Goal: Task Accomplishment & Management: Use online tool/utility

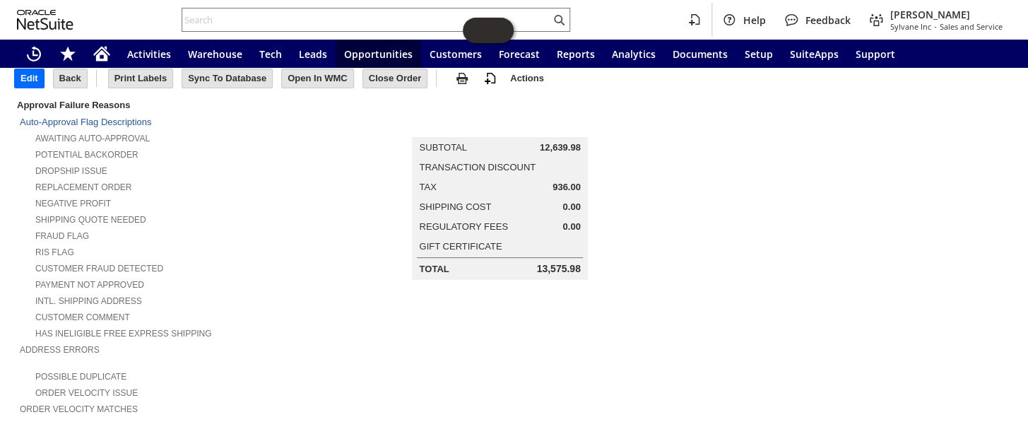
scroll to position [35, 0]
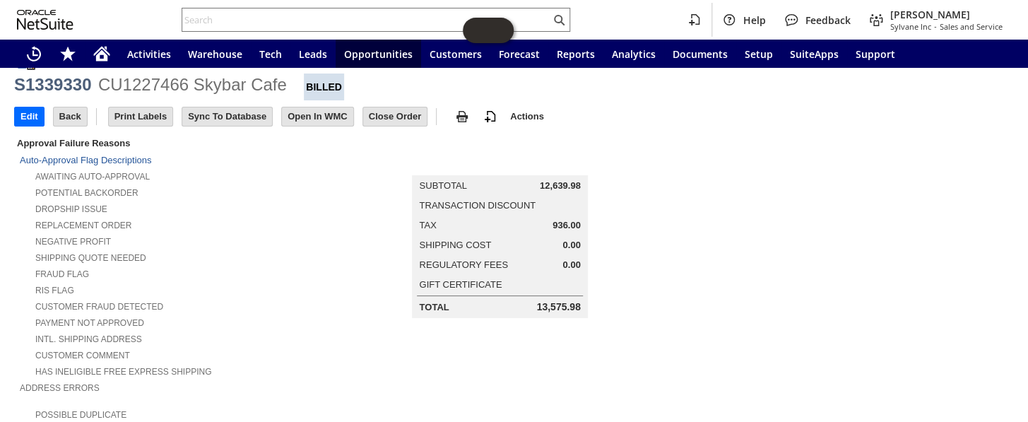
drag, startPoint x: 534, startPoint y: 185, endPoint x: 577, endPoint y: 187, distance: 43.1
click at [577, 187] on td "Subtotal 12,639.98" at bounding box center [499, 186] width 172 height 18
click at [552, 184] on span "12,639.98" at bounding box center [560, 185] width 41 height 11
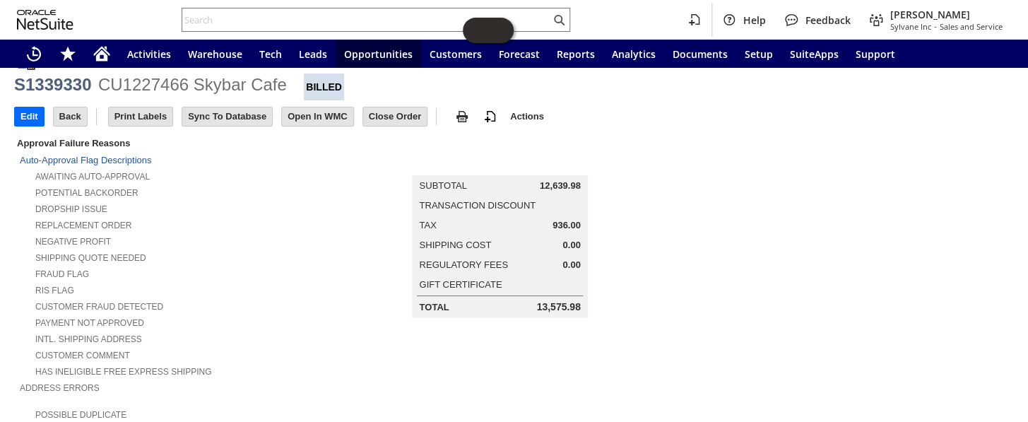
copy tbody "12,639.98"
click at [113, 57] on div "Home" at bounding box center [102, 54] width 34 height 28
click at [104, 54] on icon "Home" at bounding box center [101, 55] width 11 height 11
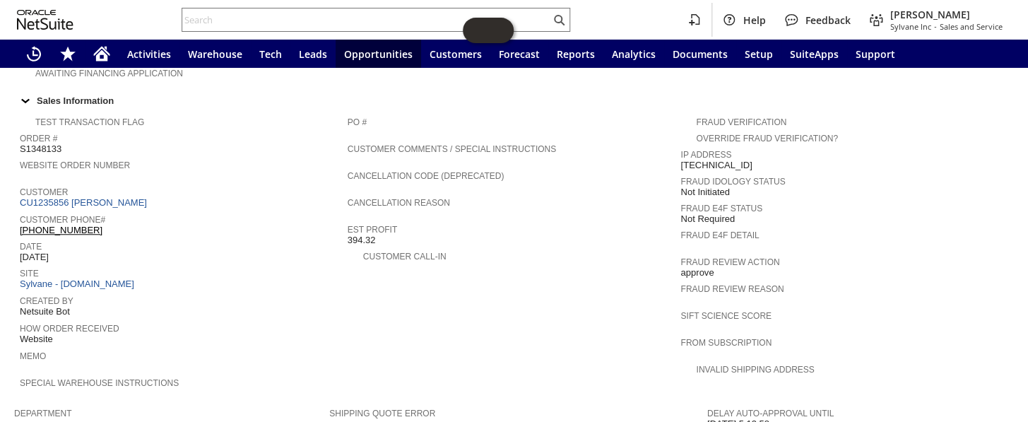
scroll to position [417, 0]
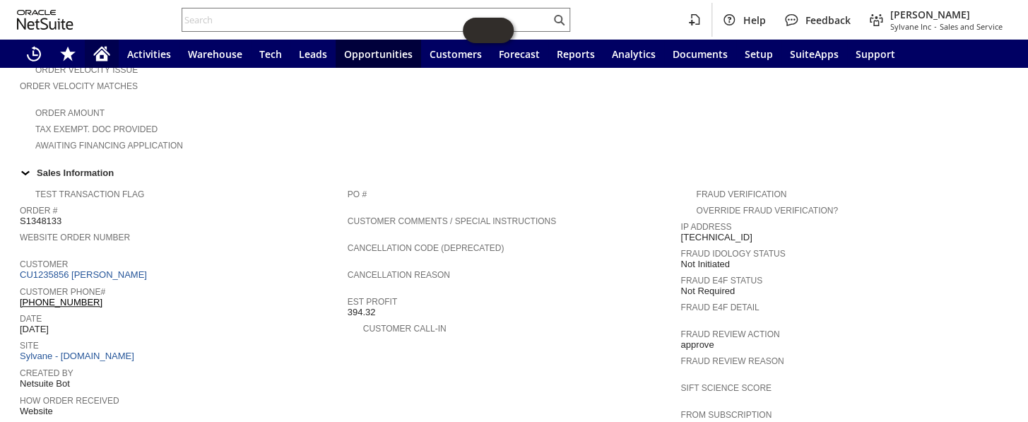
click at [95, 49] on icon "Home" at bounding box center [101, 53] width 17 height 17
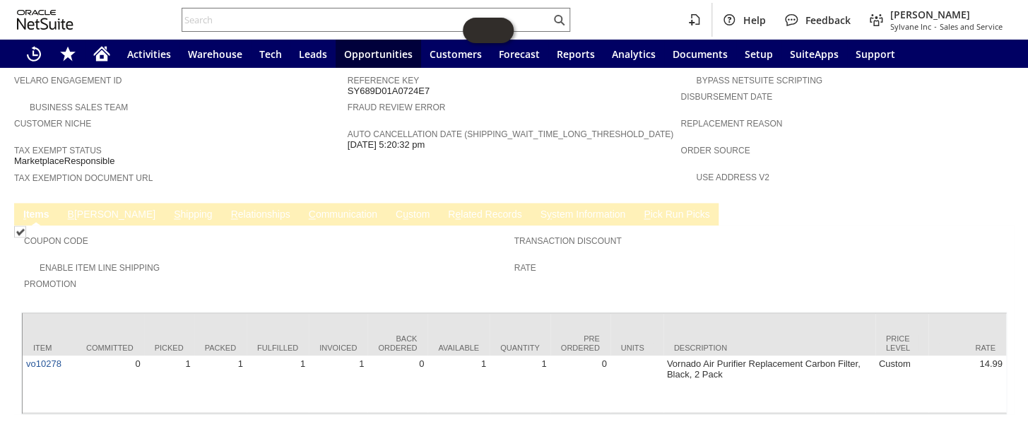
scroll to position [857, 0]
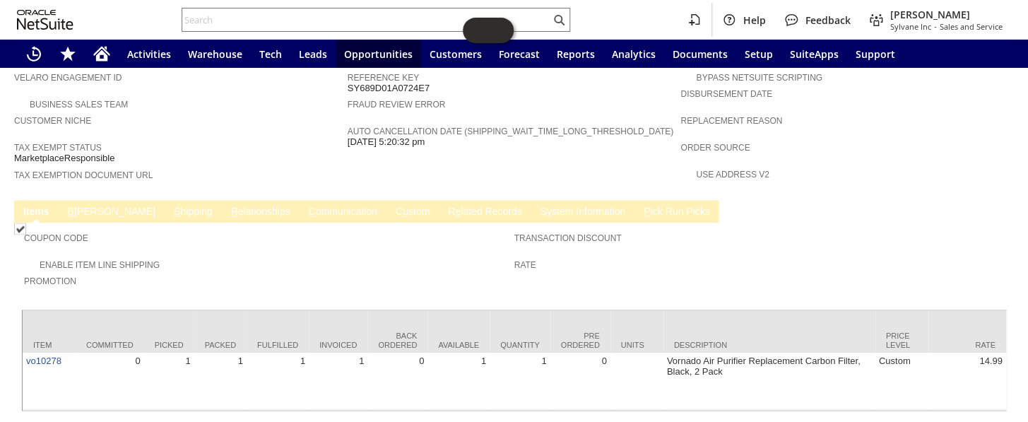
click at [170, 206] on link "S hipping" at bounding box center [193, 212] width 46 height 13
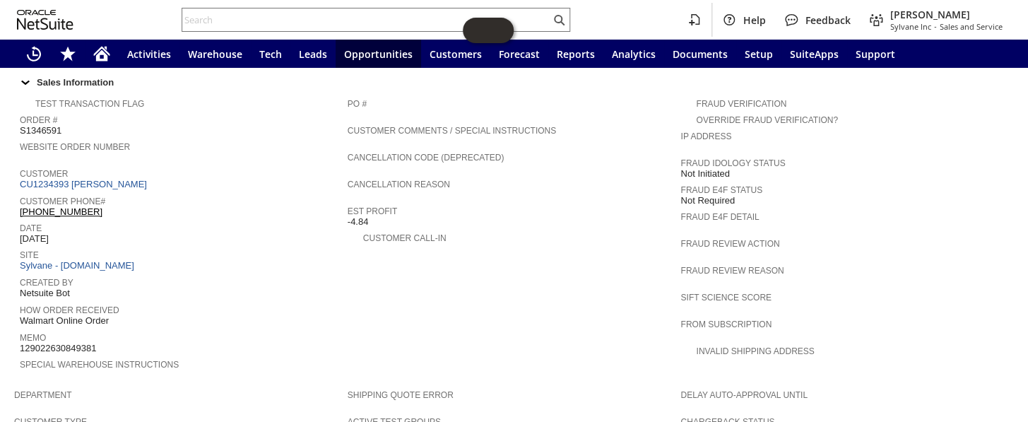
scroll to position [472, 0]
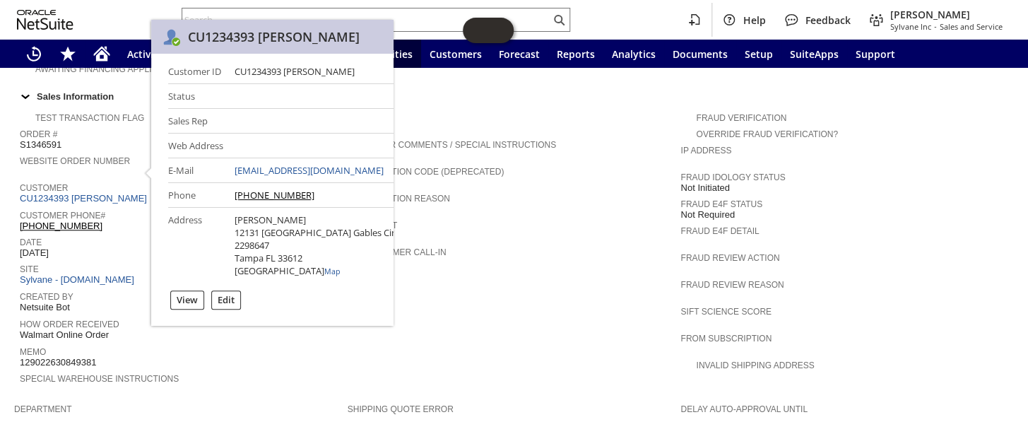
drag, startPoint x: 245, startPoint y: 73, endPoint x: 368, endPoint y: 75, distance: 123.7
click at [368, 75] on div "Customer ID CU1234393 Christine Cordero Status Sales Rep Web Address E-Mail chr…" at bounding box center [281, 171] width 227 height 212
copy div "CU1234393 [PERSON_NAME]"
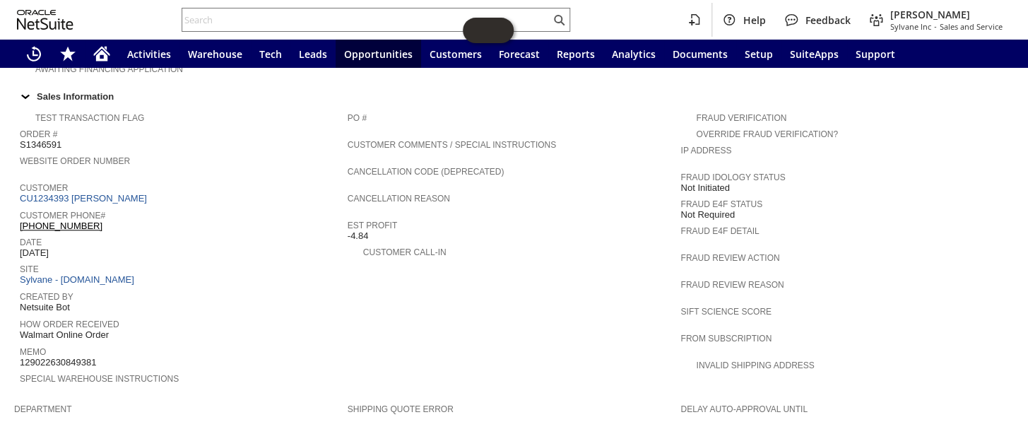
click at [568, 216] on span "Est Profit" at bounding box center [511, 223] width 326 height 14
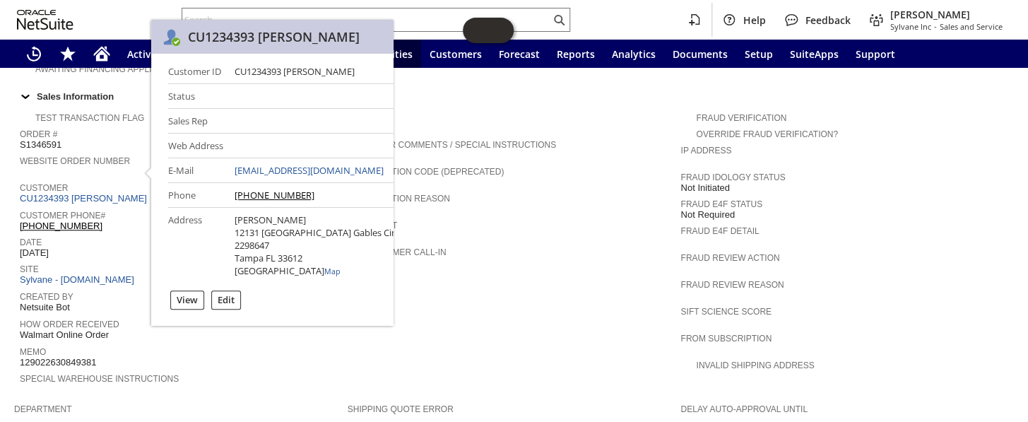
click at [507, 265] on td "PO # Customer Comments / Special Instructions Cancellation Code (deprecated) Ca…" at bounding box center [515, 250] width 334 height 291
click at [107, 193] on link "CU1234393 Christine Cordero" at bounding box center [85, 198] width 131 height 11
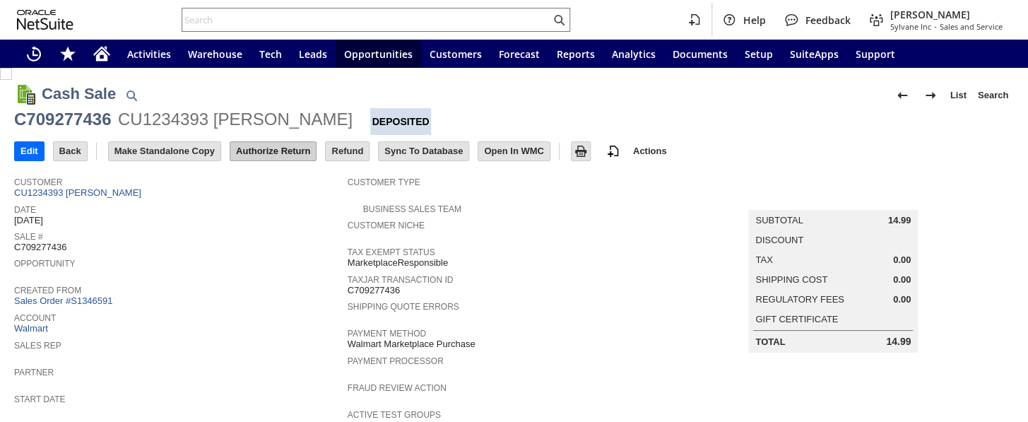
click at [279, 157] on input "Authorize Return" at bounding box center [273, 151] width 86 height 18
click at [283, 150] on input "Authorize Return" at bounding box center [273, 151] width 86 height 18
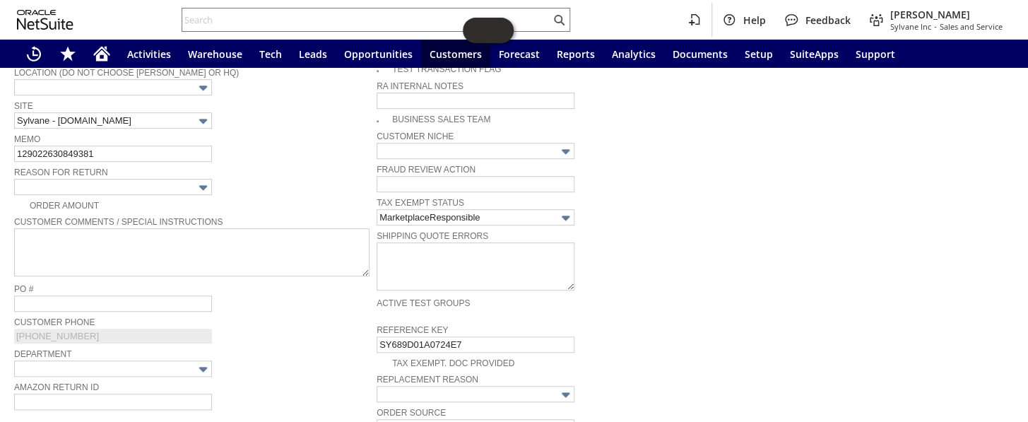
scroll to position [327, 0]
click at [136, 152] on input "129022630849381" at bounding box center [113, 154] width 198 height 16
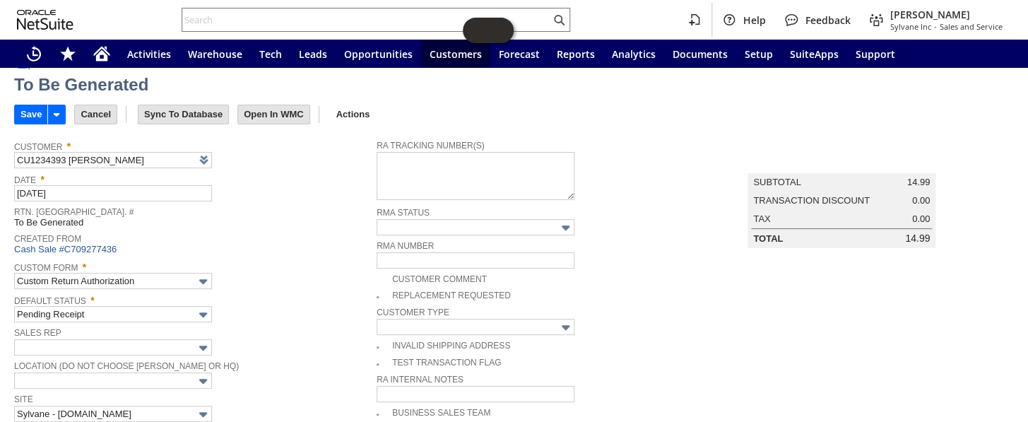
scroll to position [0, 0]
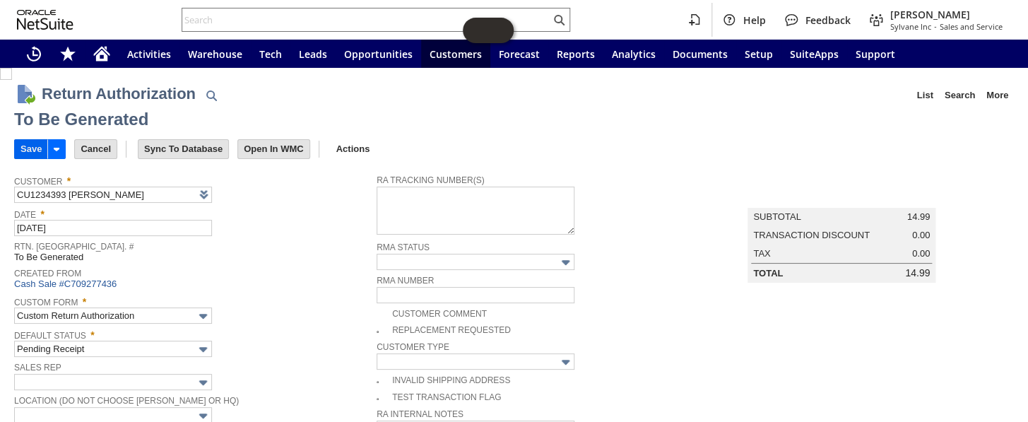
type input "129022630849381- walmart refunded- said could not be delivered"
click at [34, 143] on input "Save" at bounding box center [31, 149] width 33 height 18
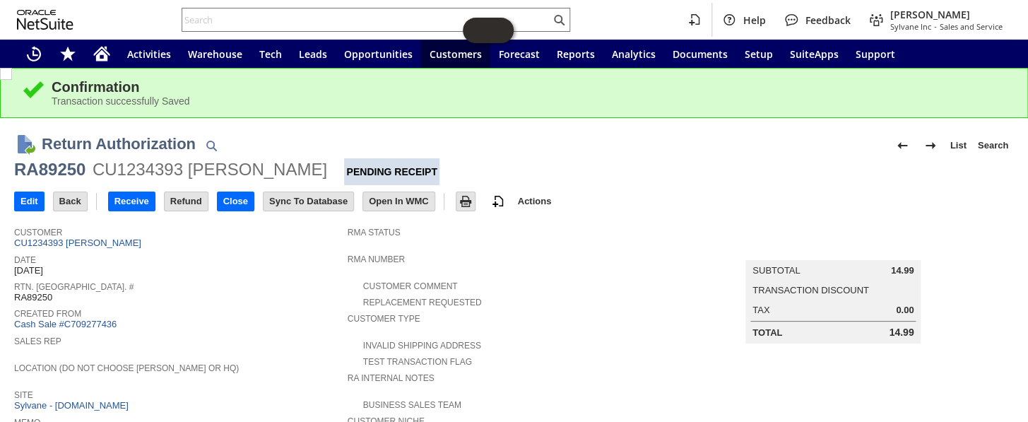
drag, startPoint x: 93, startPoint y: 171, endPoint x: 319, endPoint y: 168, distance: 226.1
click at [311, 170] on div "CU1234393 [PERSON_NAME]" at bounding box center [210, 169] width 235 height 23
click at [312, 170] on div "CU1234393 [PERSON_NAME]" at bounding box center [210, 169] width 235 height 23
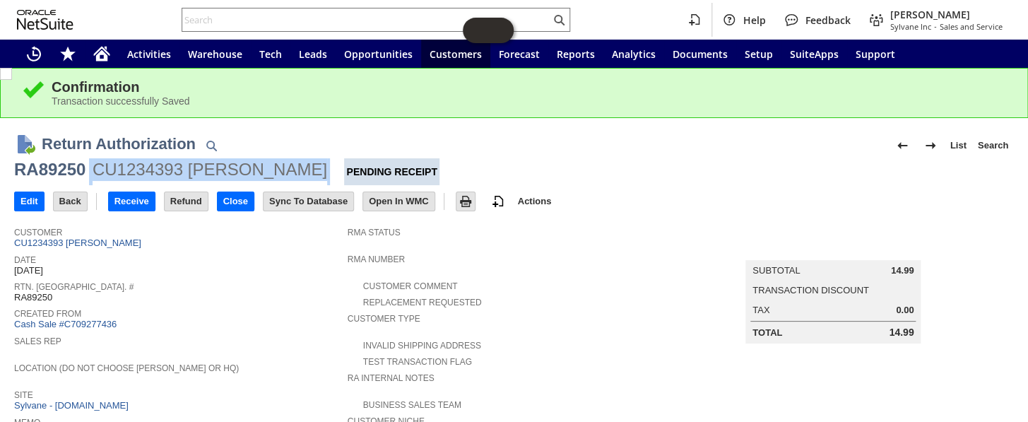
drag, startPoint x: 324, startPoint y: 170, endPoint x: 90, endPoint y: 167, distance: 233.9
click at [90, 167] on div "RA89250 CU1234393 [PERSON_NAME] Pending Receipt" at bounding box center [514, 171] width 1000 height 27
copy div "CU1234393 [PERSON_NAME]"
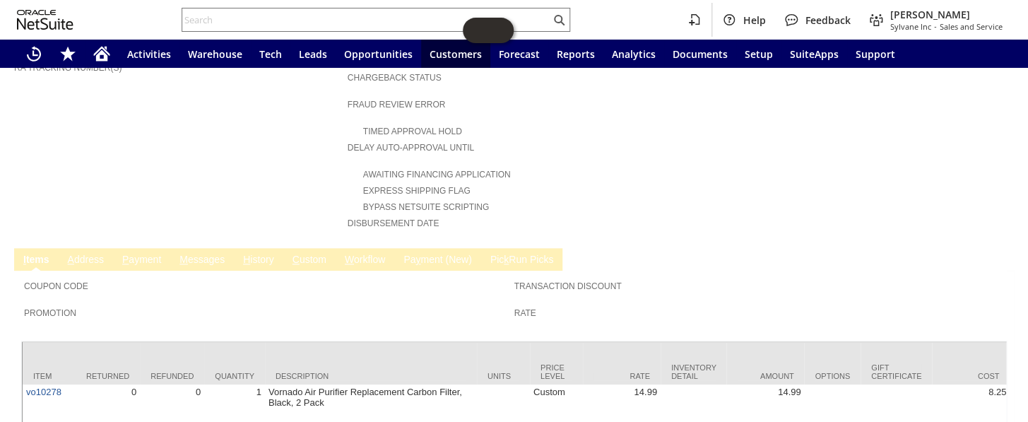
scroll to position [578, 0]
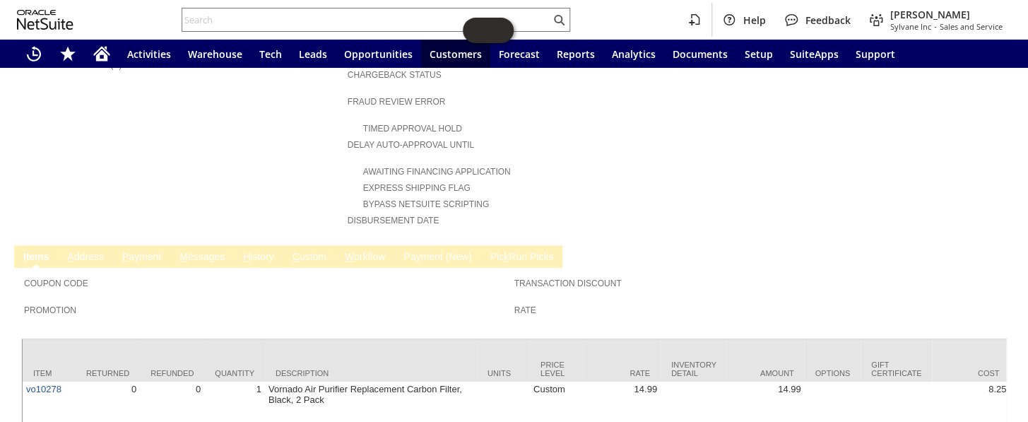
click at [303, 251] on link "C ustom" at bounding box center [309, 257] width 41 height 13
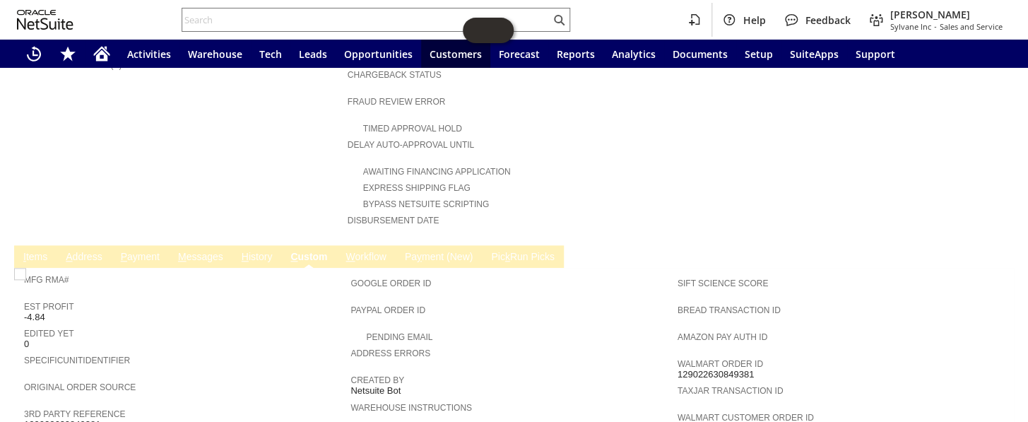
scroll to position [642, 0]
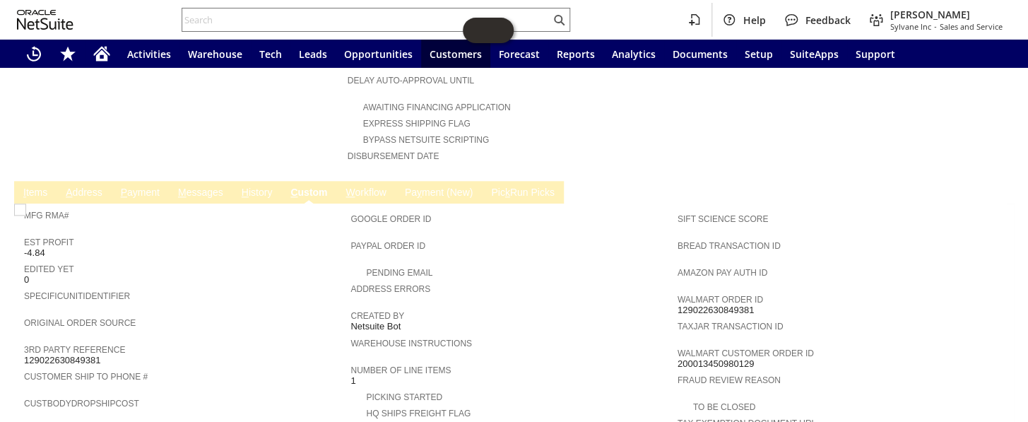
drag, startPoint x: 760, startPoint y: 329, endPoint x: 671, endPoint y: 326, distance: 89.1
click at [678, 344] on div "Walmart Customer Order ID 200013450980129" at bounding box center [837, 356] width 319 height 25
copy span "200013450980129"
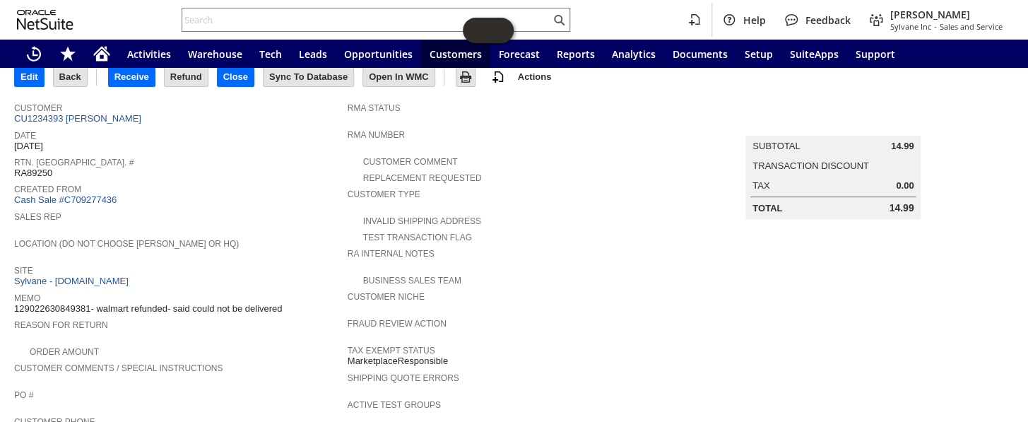
scroll to position [64, 0]
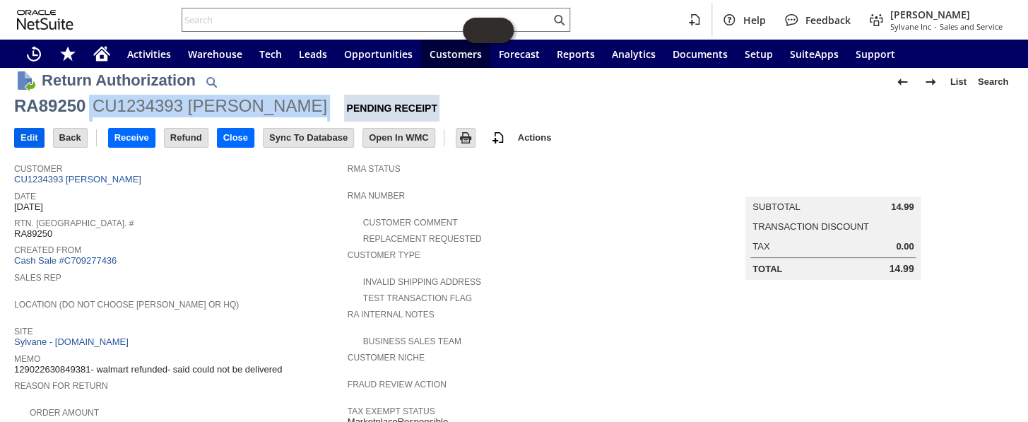
click at [30, 139] on input "Edit" at bounding box center [29, 138] width 29 height 18
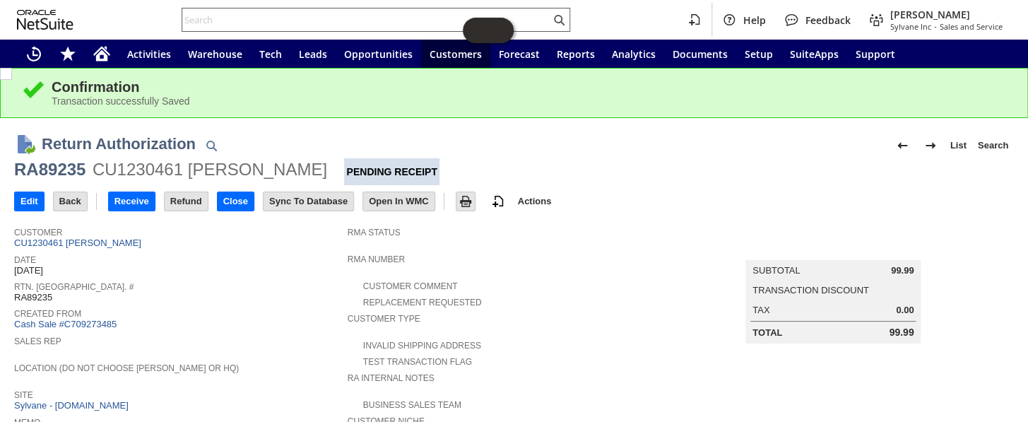
click at [264, 20] on input "text" at bounding box center [366, 19] width 368 height 17
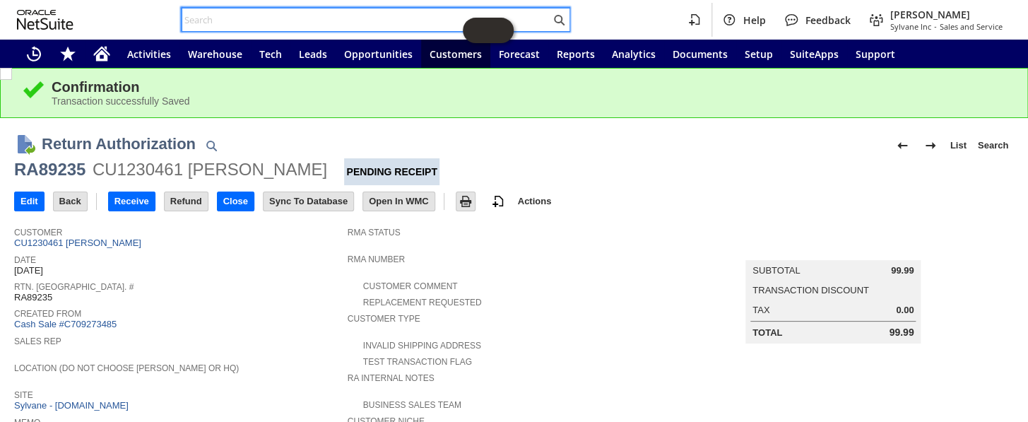
paste input "P218458"
type input "P218458"
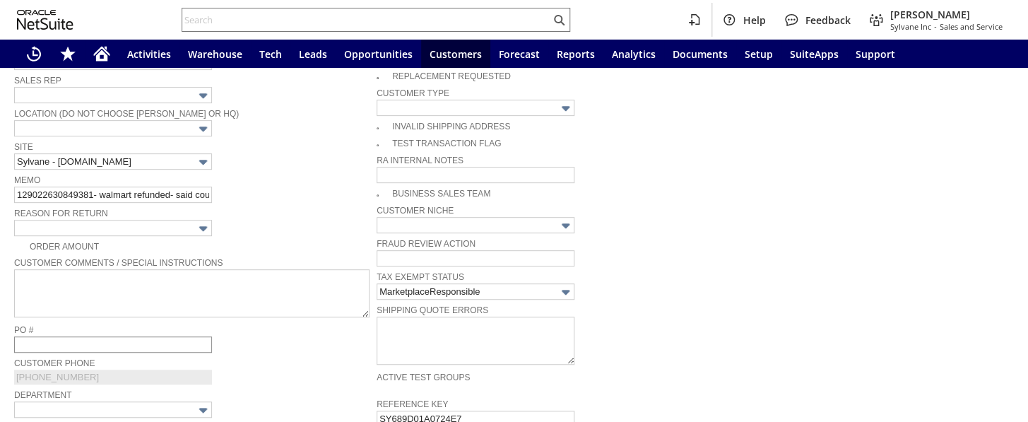
scroll to position [257, 0]
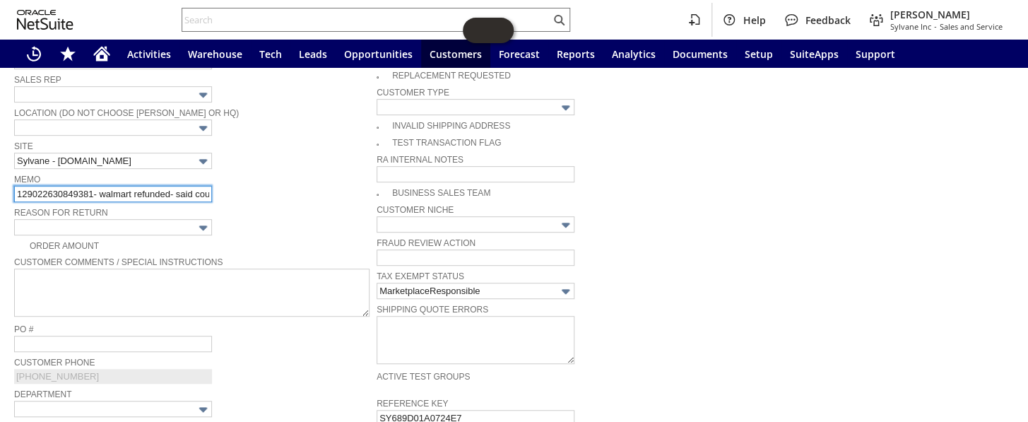
click at [175, 188] on input "129022630849381- walmart refunded- said could not be delivered" at bounding box center [113, 194] width 198 height 16
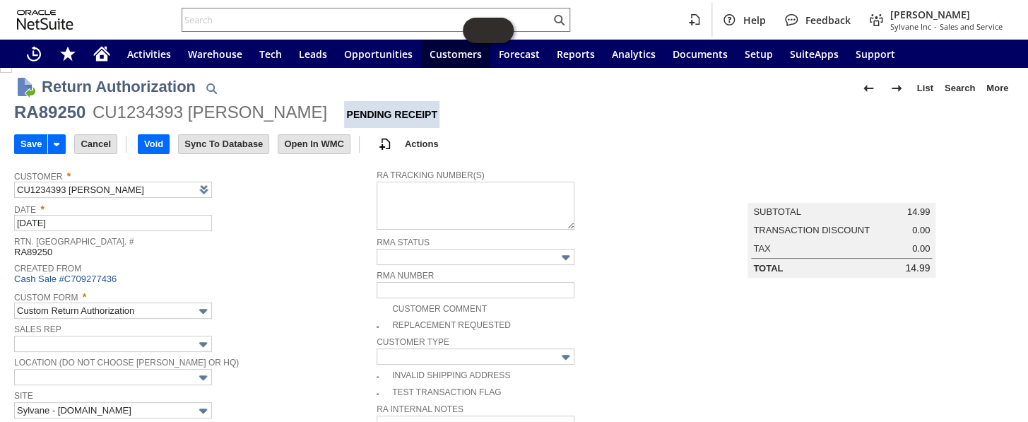
scroll to position [0, 0]
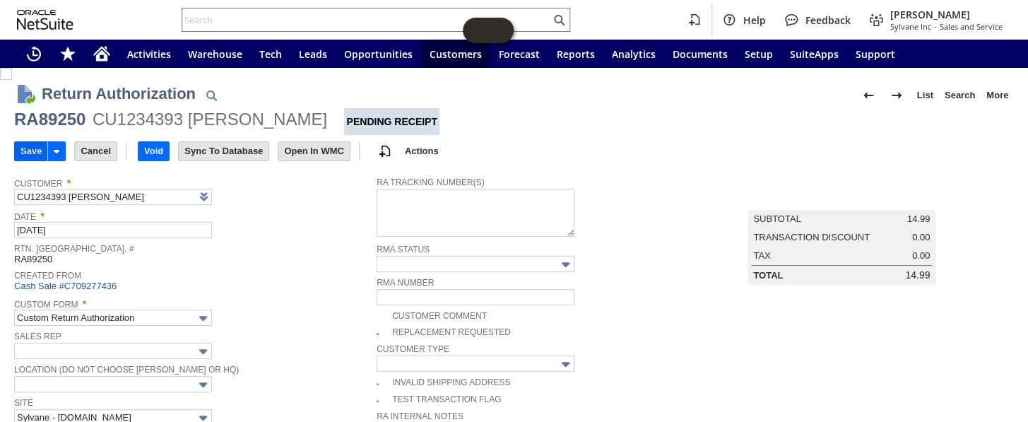
type input "129022630849381- walmart refunded- said could not be delivered- returneing to s…"
click at [23, 148] on input "Save" at bounding box center [31, 151] width 33 height 18
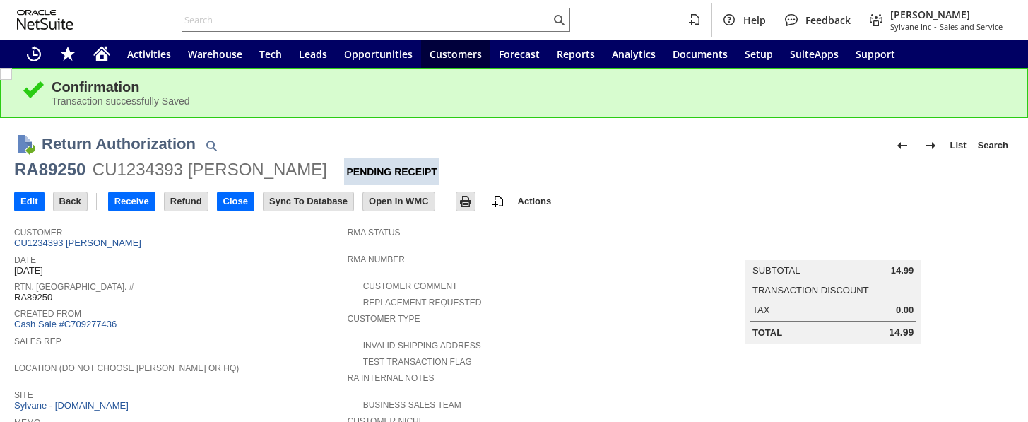
click at [175, 195] on input "Refund" at bounding box center [186, 201] width 43 height 18
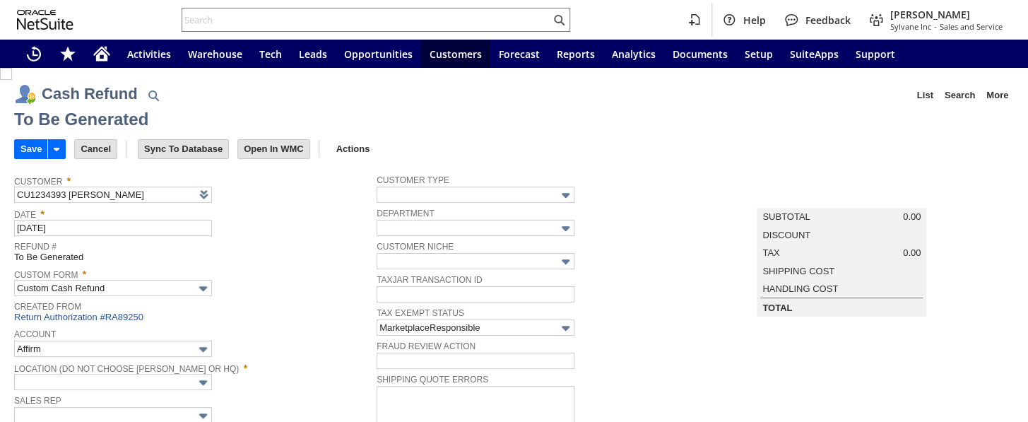
type input "Walmart"
type input "Headquarters : Head...s : Pending Testing"
type input "Add"
type input "Copy Previous"
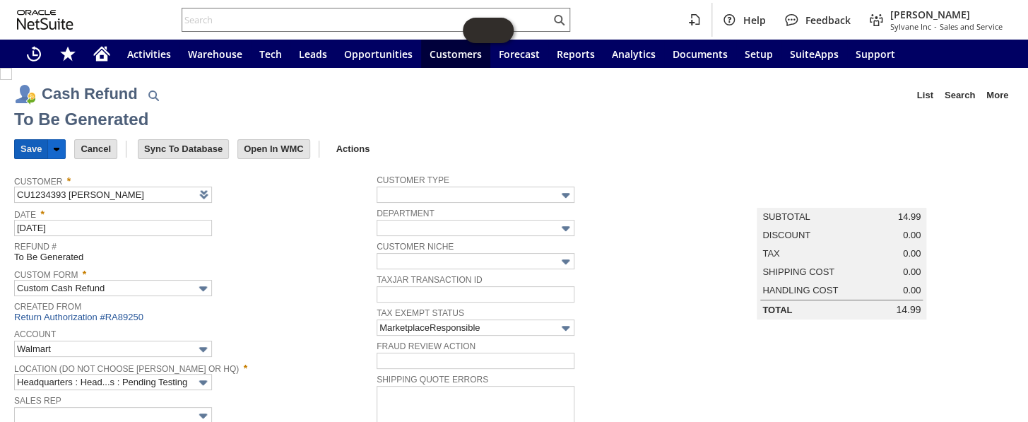
click at [23, 143] on input "Save" at bounding box center [31, 149] width 33 height 18
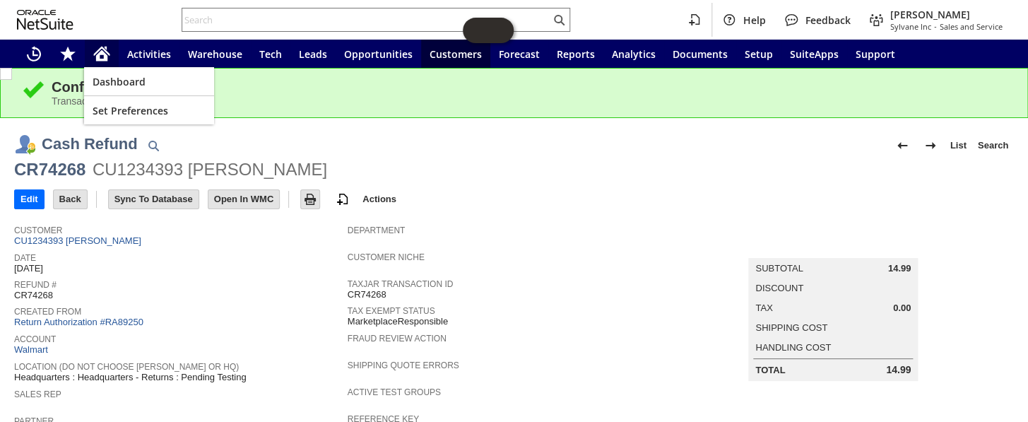
click at [97, 54] on icon "Home" at bounding box center [101, 53] width 17 height 17
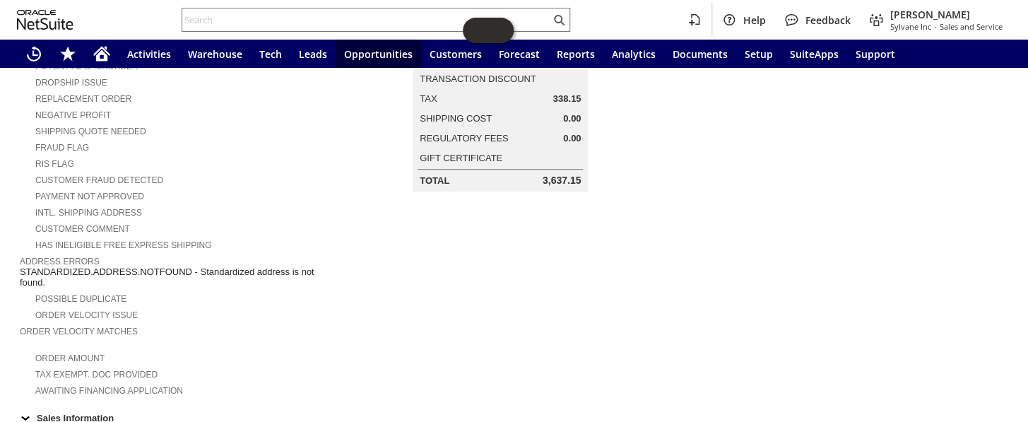
scroll to position [353, 0]
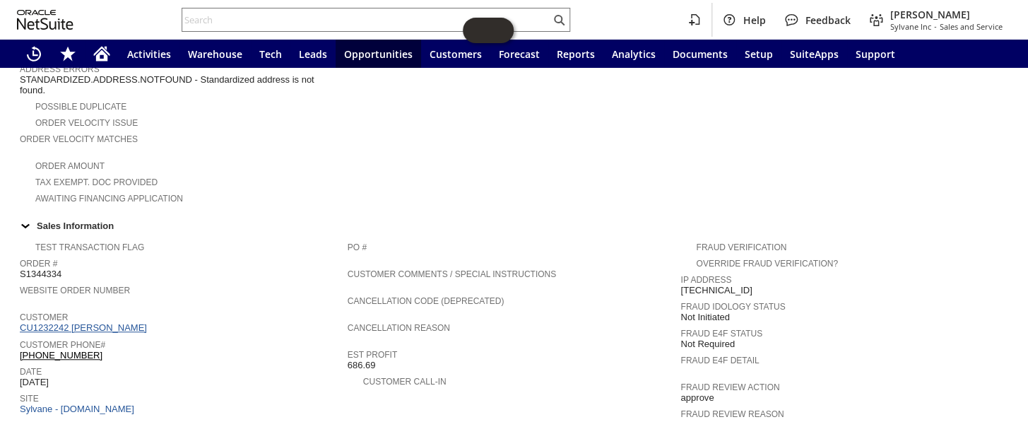
click at [102, 322] on link "CU1232242 [PERSON_NAME]" at bounding box center [85, 327] width 131 height 11
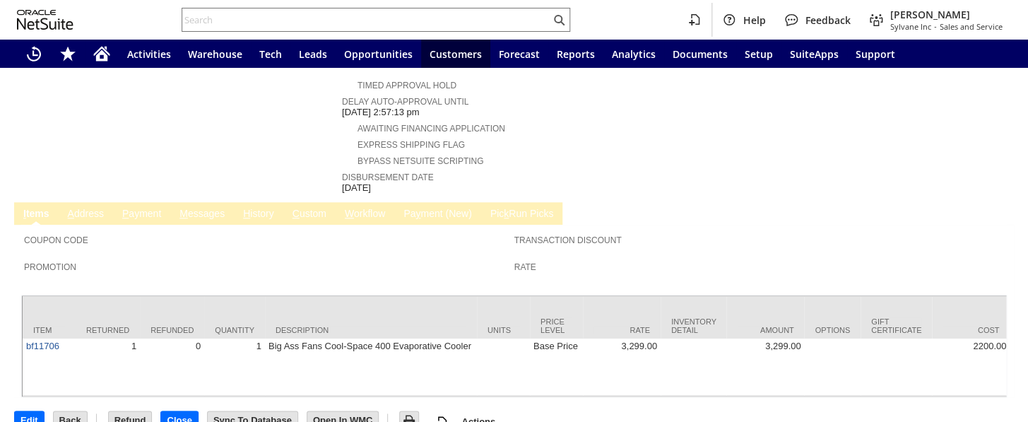
scroll to position [584, 0]
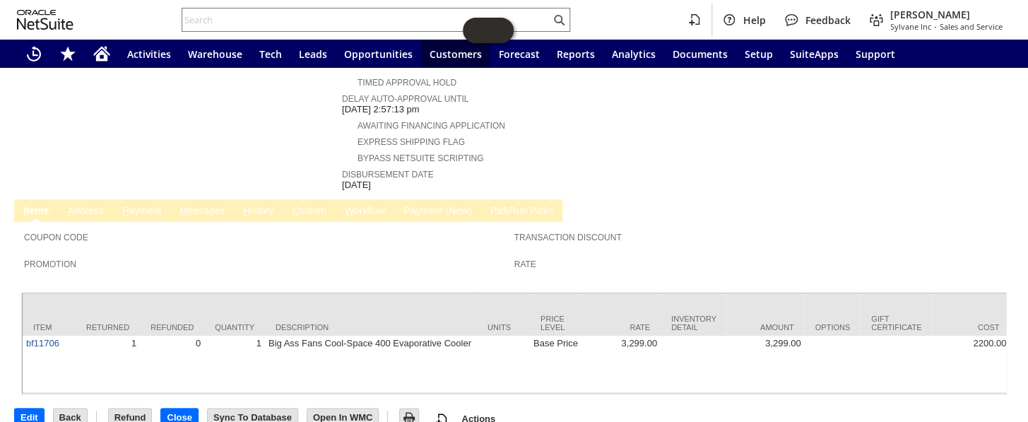
click at [151, 205] on link "P ayment" at bounding box center [142, 211] width 46 height 13
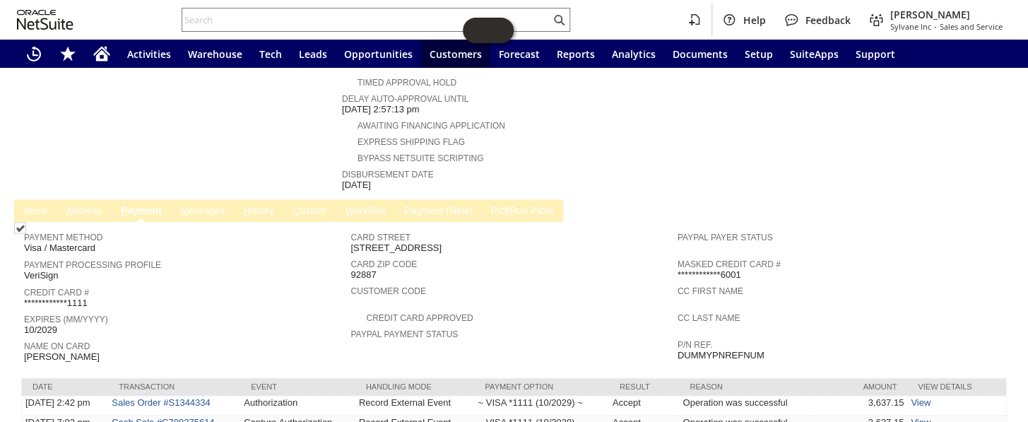
click at [271, 205] on link "H istory" at bounding box center [259, 211] width 38 height 13
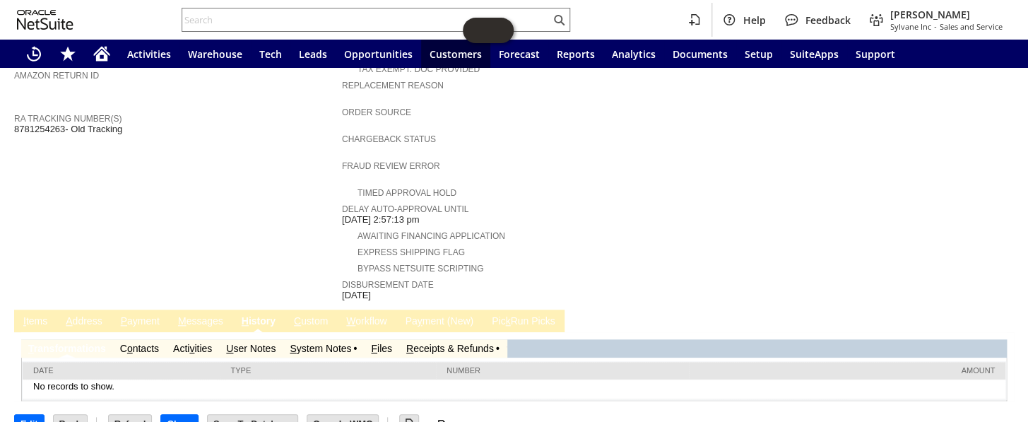
scroll to position [0, 0]
click at [442, 343] on link "R eceipts & Refunds" at bounding box center [450, 348] width 88 height 11
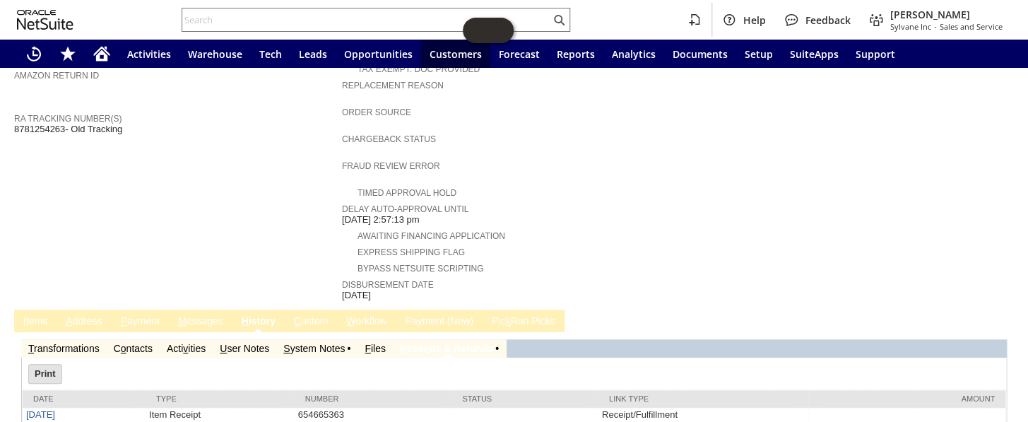
scroll to position [502, 0]
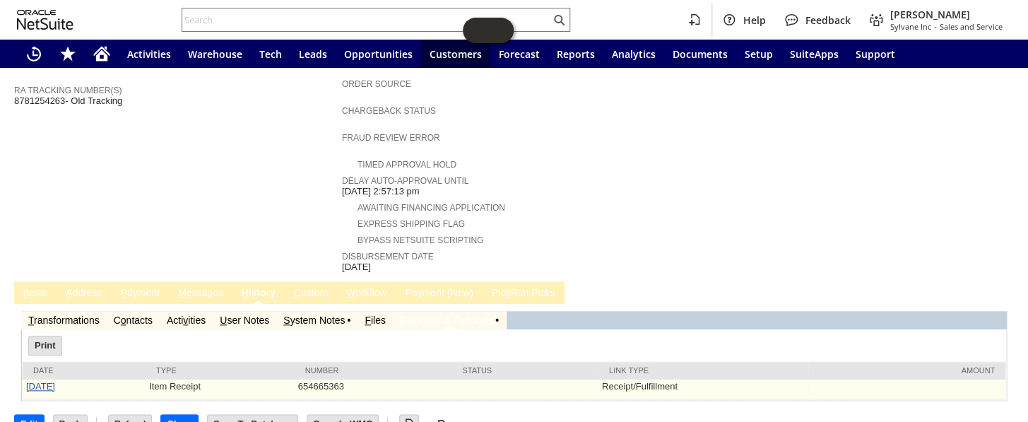
click at [55, 381] on link "8/20/2025" at bounding box center [40, 386] width 29 height 11
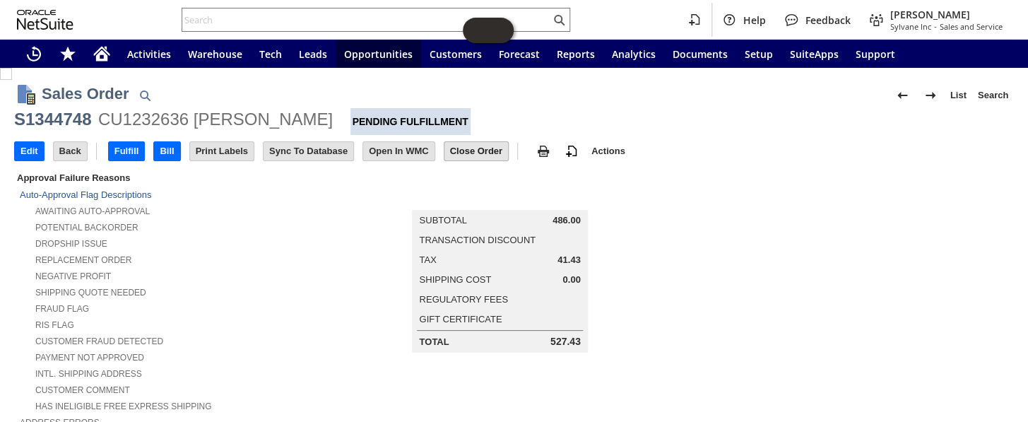
drag, startPoint x: 472, startPoint y: 143, endPoint x: 685, endPoint y: 260, distance: 242.6
click at [484, 147] on input "Close Order" at bounding box center [476, 151] width 64 height 18
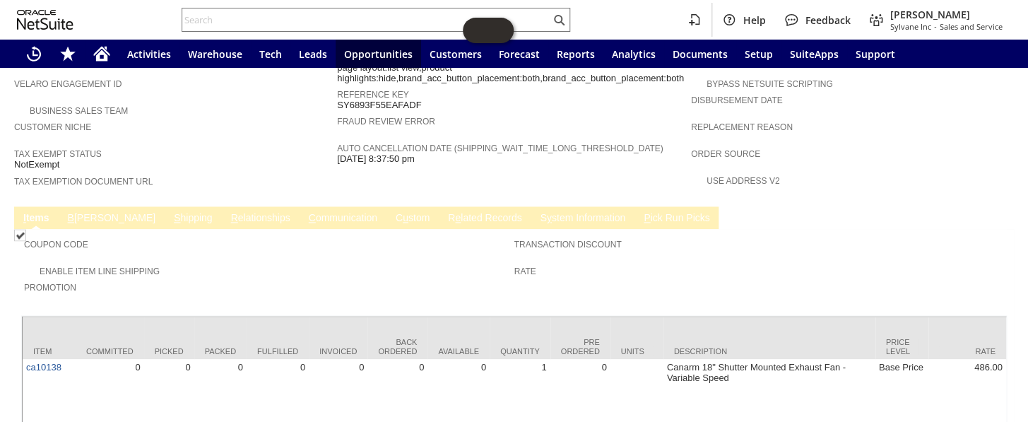
scroll to position [868, 0]
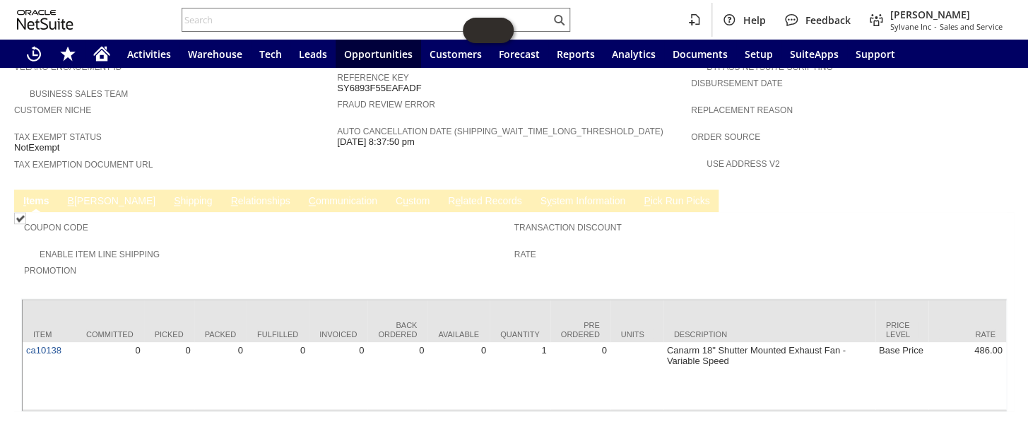
click at [305, 195] on link "C ommunication" at bounding box center [343, 201] width 76 height 13
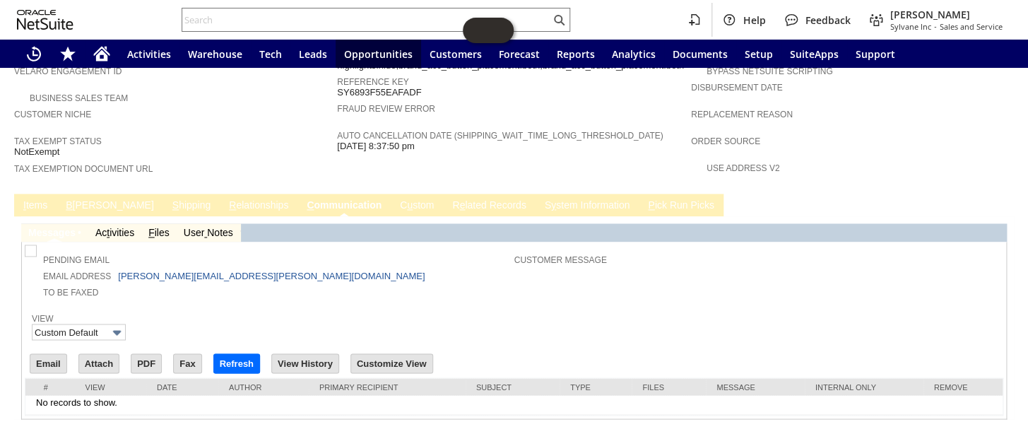
scroll to position [863, 0]
click at [55, 355] on input "Email" at bounding box center [48, 364] width 36 height 18
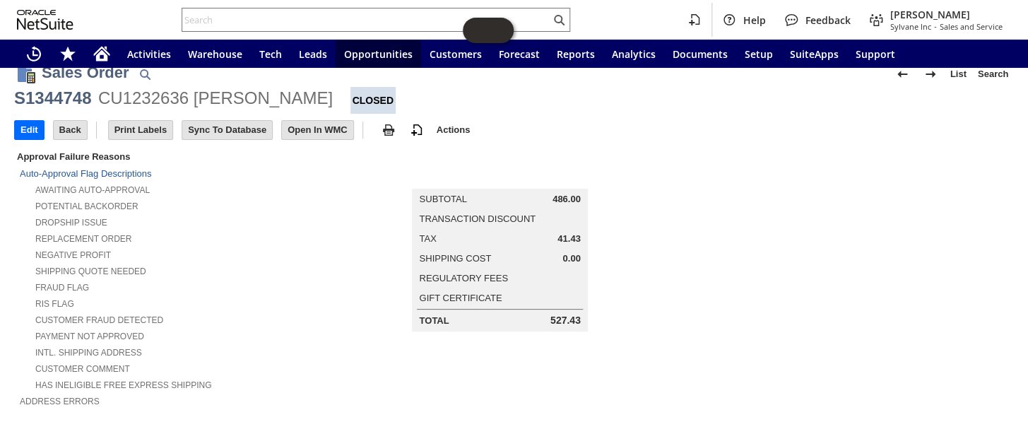
scroll to position [0, 0]
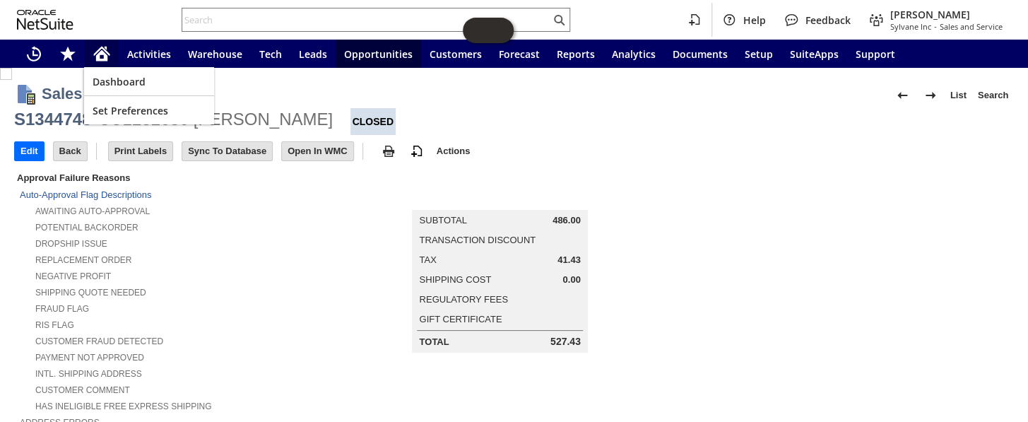
click at [93, 47] on icon "Home" at bounding box center [101, 53] width 17 height 17
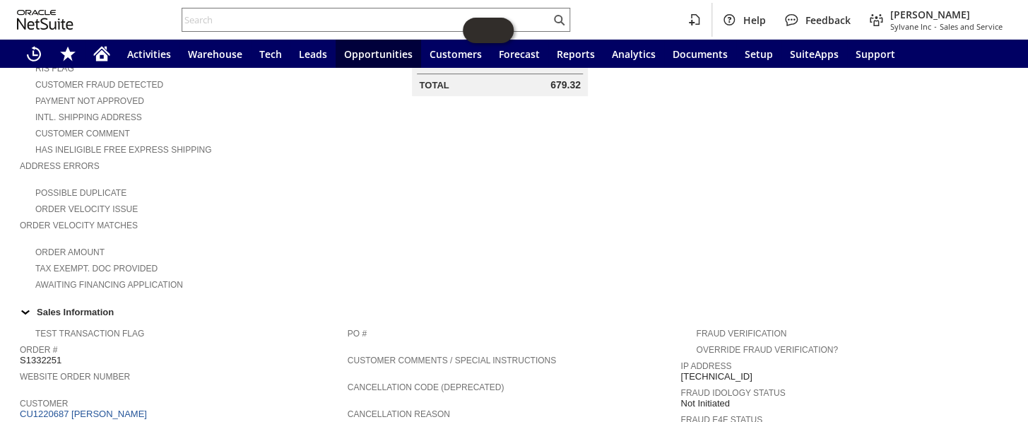
scroll to position [514, 0]
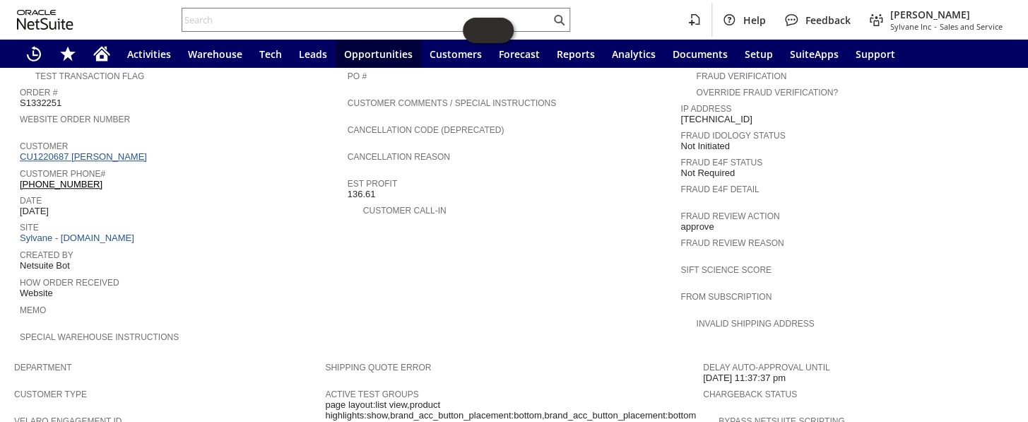
click at [94, 151] on link "CU1220687 [PERSON_NAME]" at bounding box center [85, 156] width 131 height 11
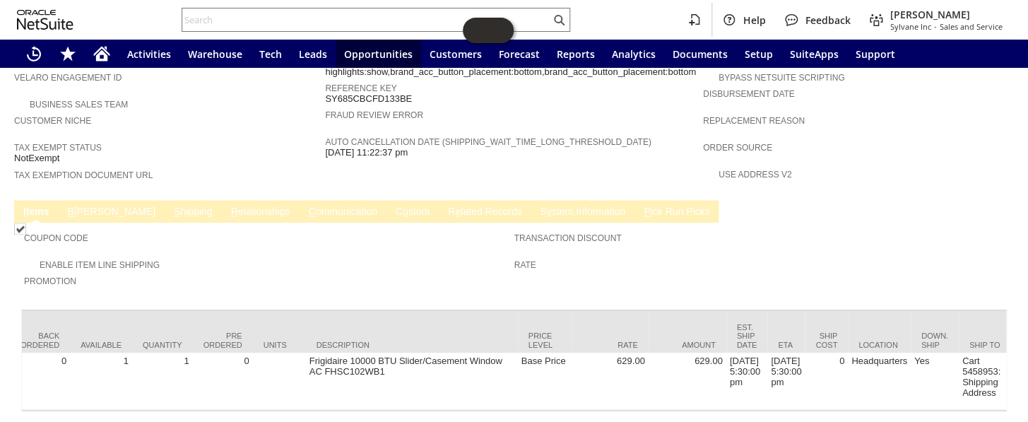
scroll to position [0, 372]
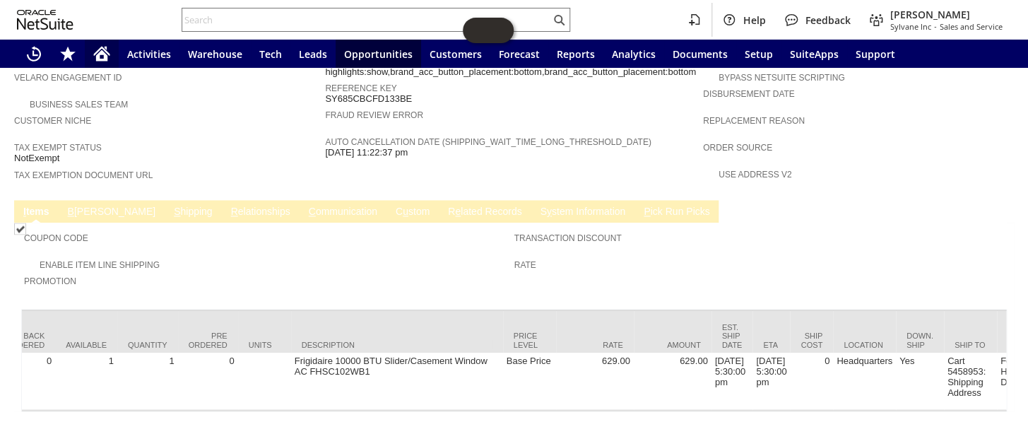
click at [95, 54] on icon "Home" at bounding box center [102, 51] width 16 height 9
